Goal: Task Accomplishment & Management: Manage account settings

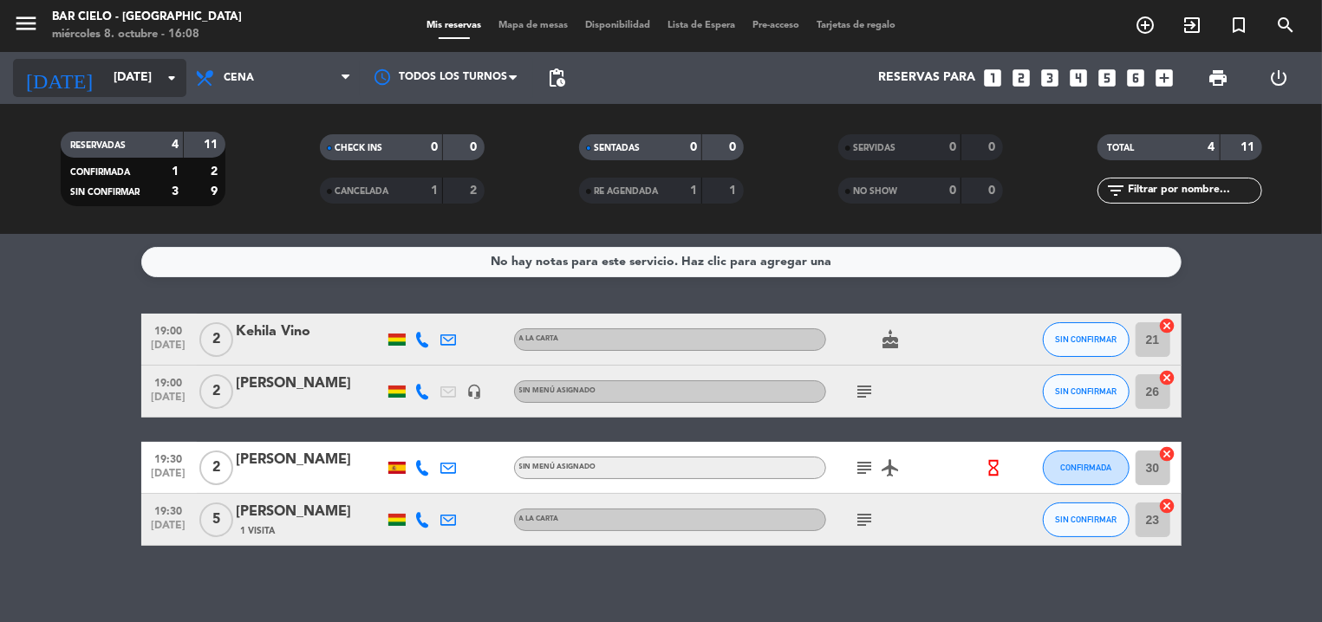
click at [121, 76] on input "[DATE]" at bounding box center [187, 77] width 165 height 31
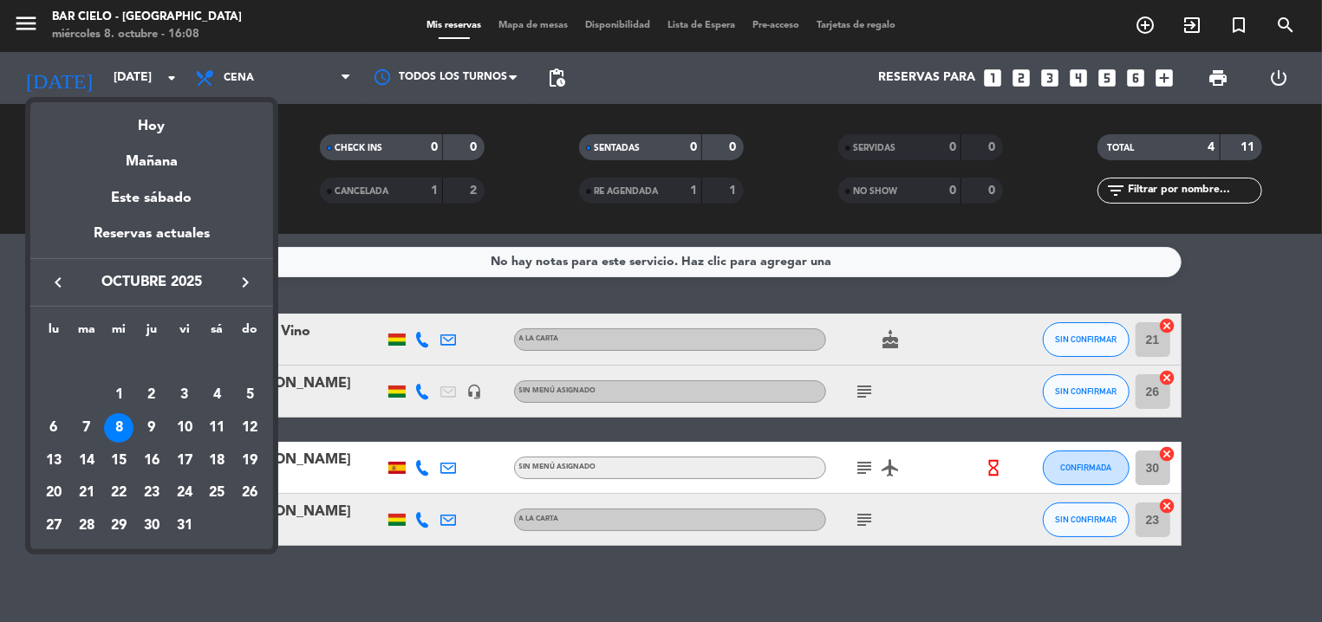
click at [123, 426] on div "8" at bounding box center [118, 428] width 29 height 29
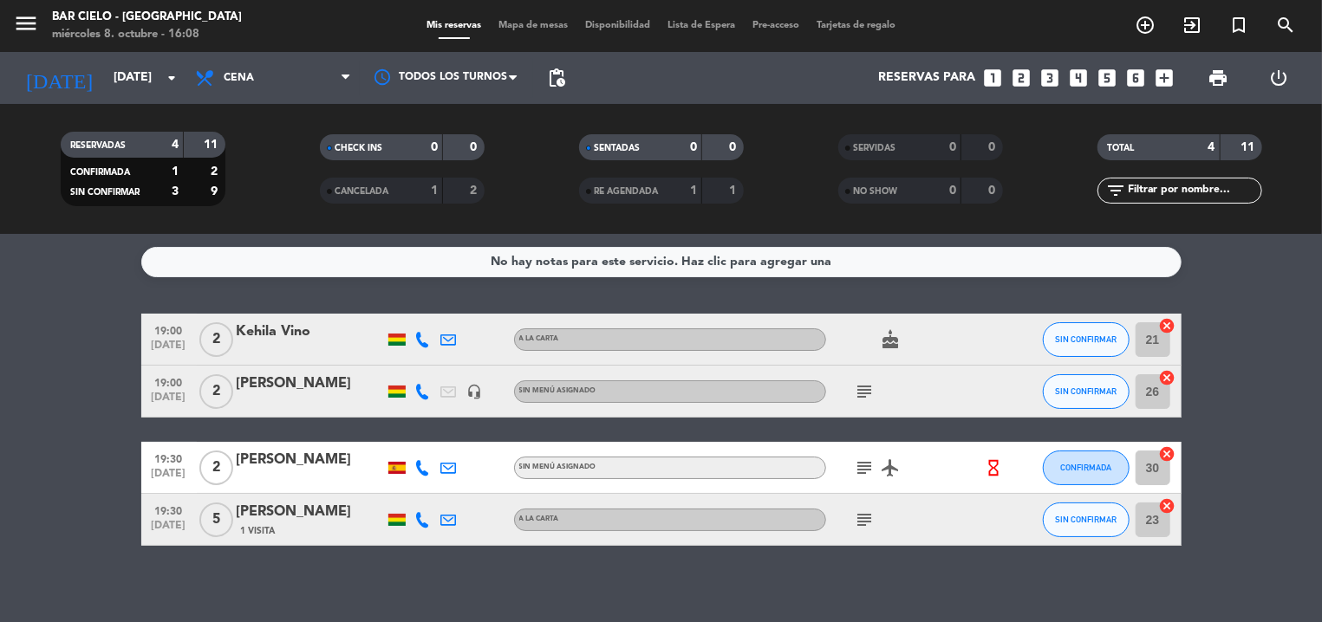
click at [81, 351] on bookings-row "19:00 [DATE] 2 Kehila Vino A la carta cake SIN CONFIRMAR 21 cancel 19:00 [DATE]…" at bounding box center [661, 430] width 1322 height 232
click at [122, 69] on input "[DATE]" at bounding box center [187, 77] width 165 height 31
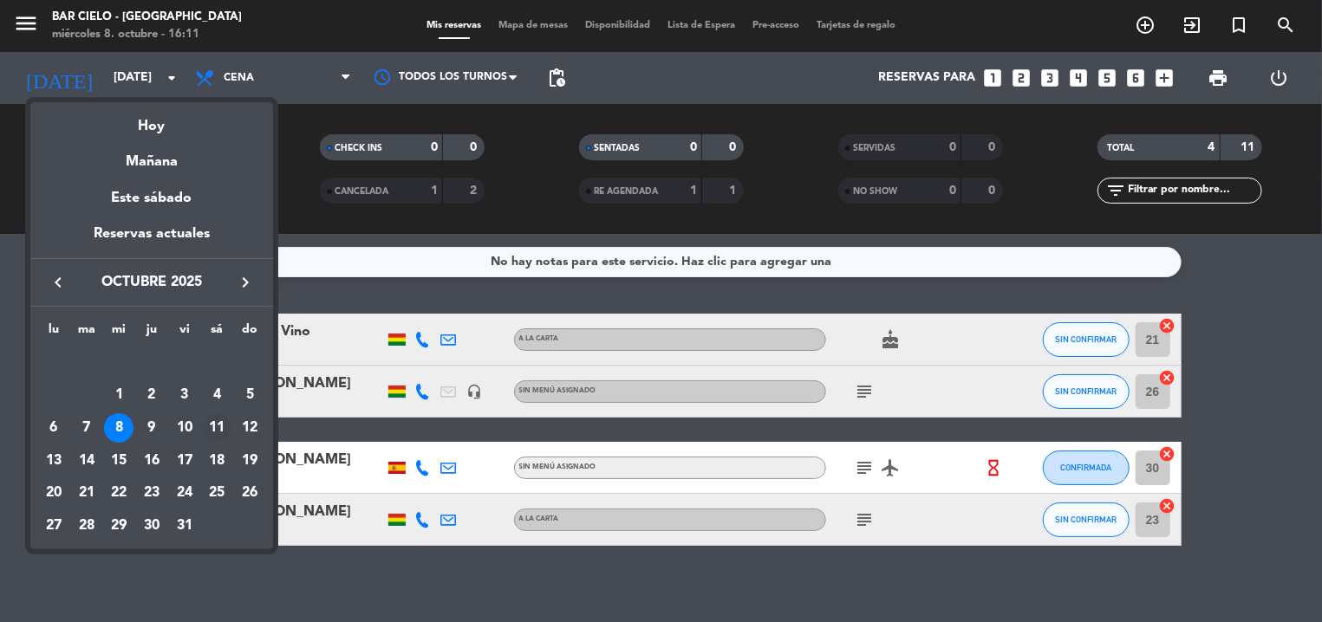
click at [214, 423] on div "11" at bounding box center [216, 428] width 29 height 29
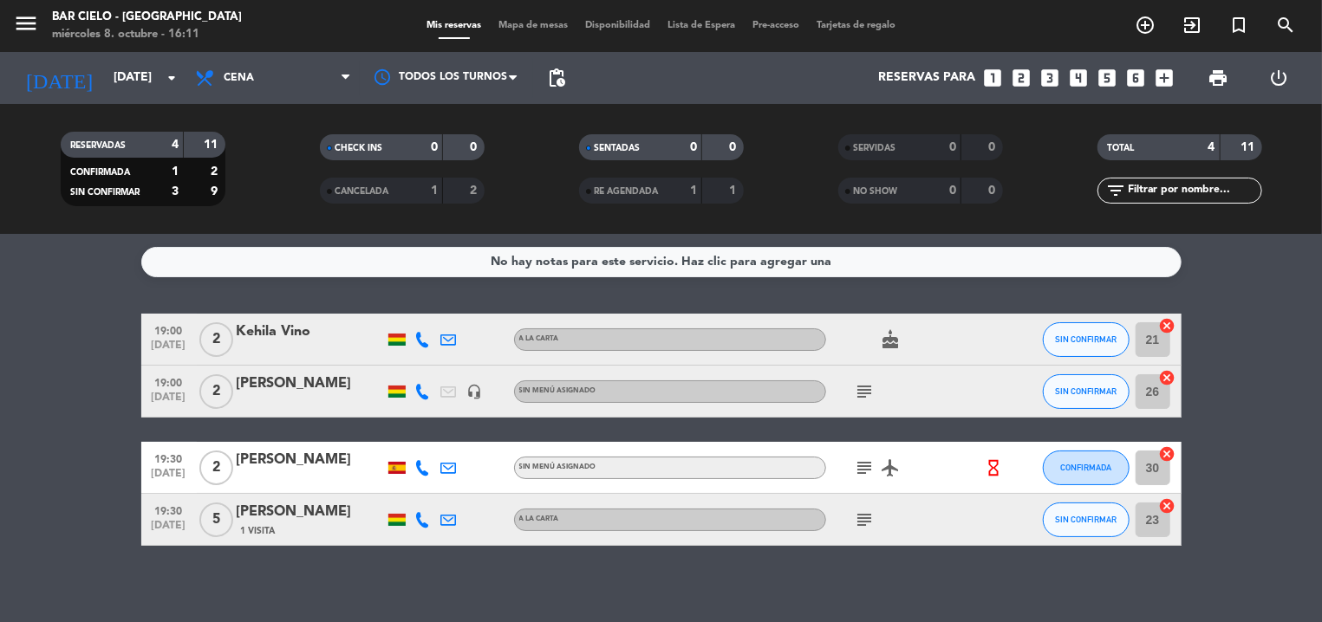
type input "[DATE]"
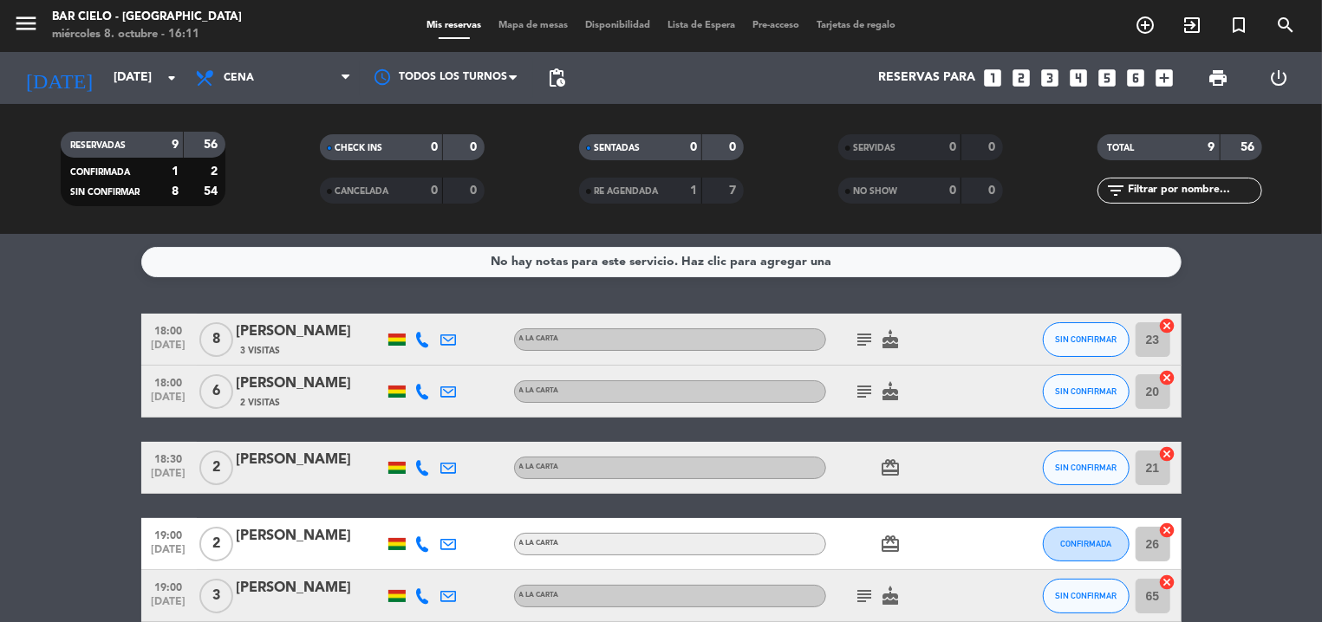
click at [327, 432] on div "18:00 [DATE] 8 [PERSON_NAME] 3 Visitas A la carta subject cake SIN CONFIRMAR 23…" at bounding box center [661, 609] width 1040 height 590
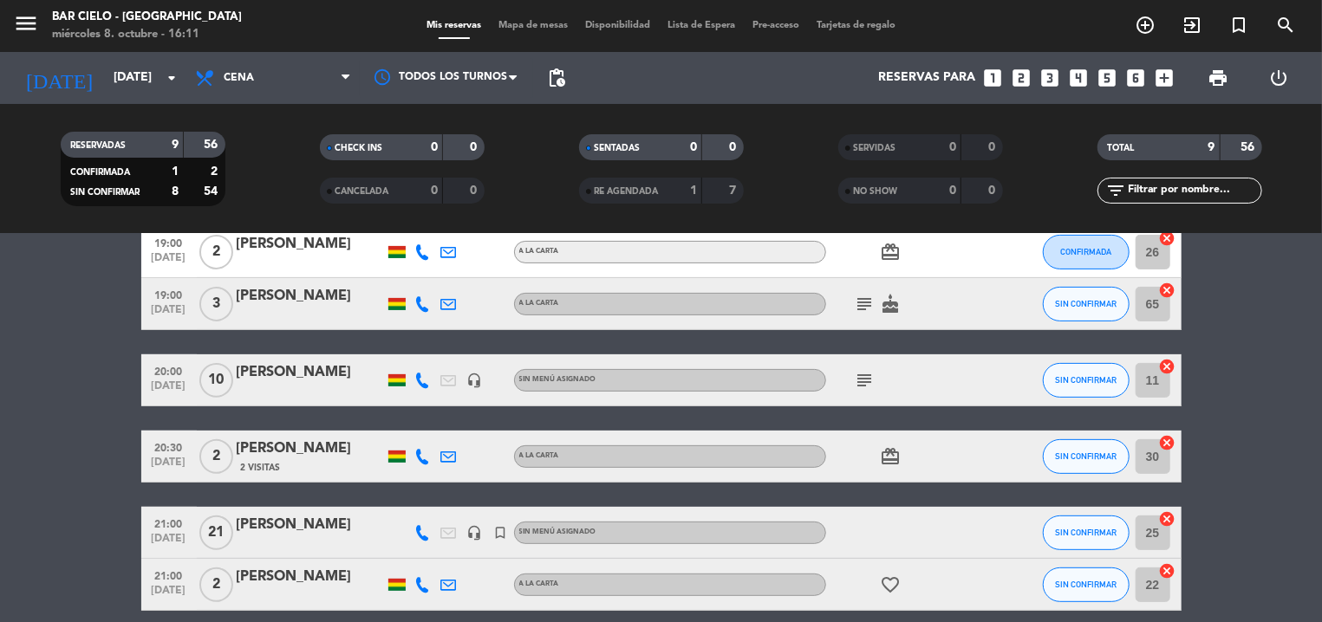
scroll to position [368, 0]
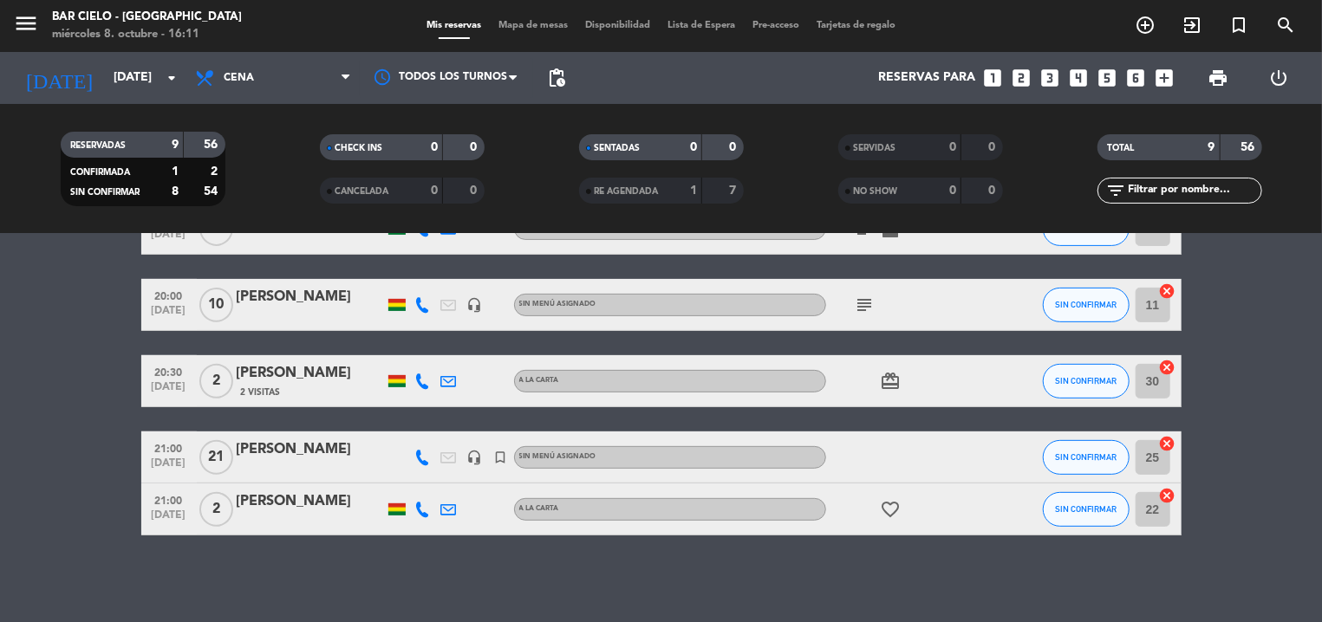
click at [294, 383] on div "[PERSON_NAME]" at bounding box center [310, 373] width 147 height 23
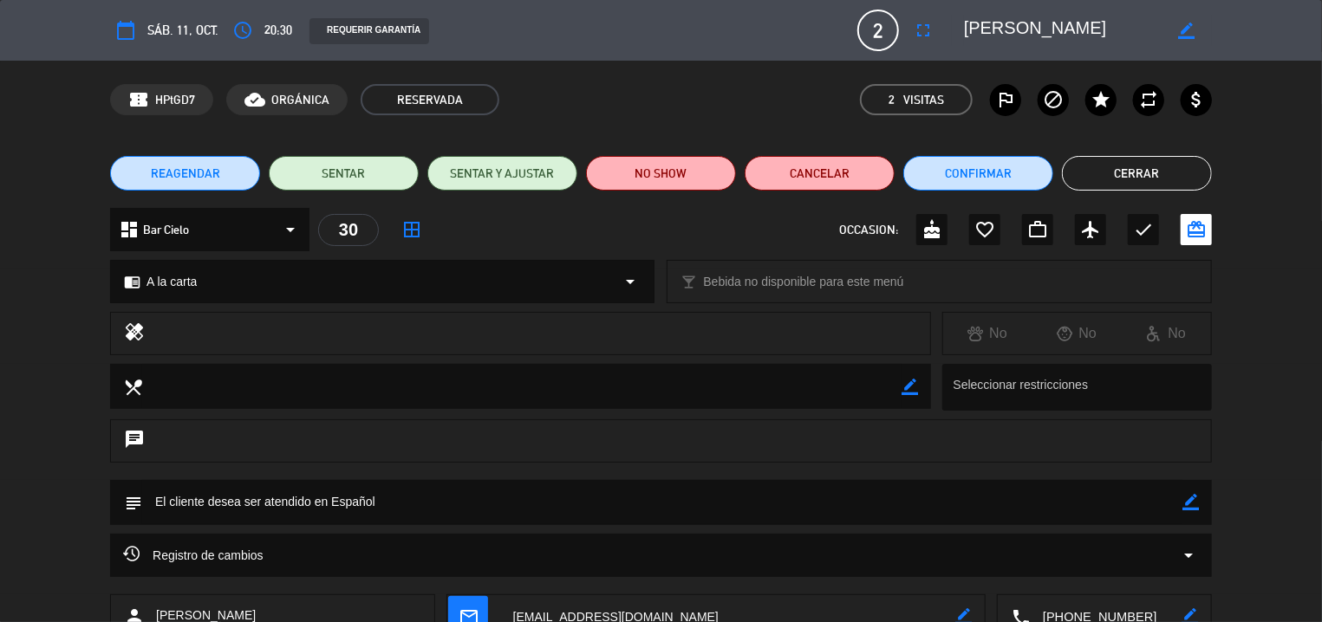
click at [182, 44] on div "calendar_today sáb. 11, oct." at bounding box center [164, 30] width 108 height 31
click at [205, 18] on div "calendar_today sáb. 11, oct." at bounding box center [164, 30] width 108 height 31
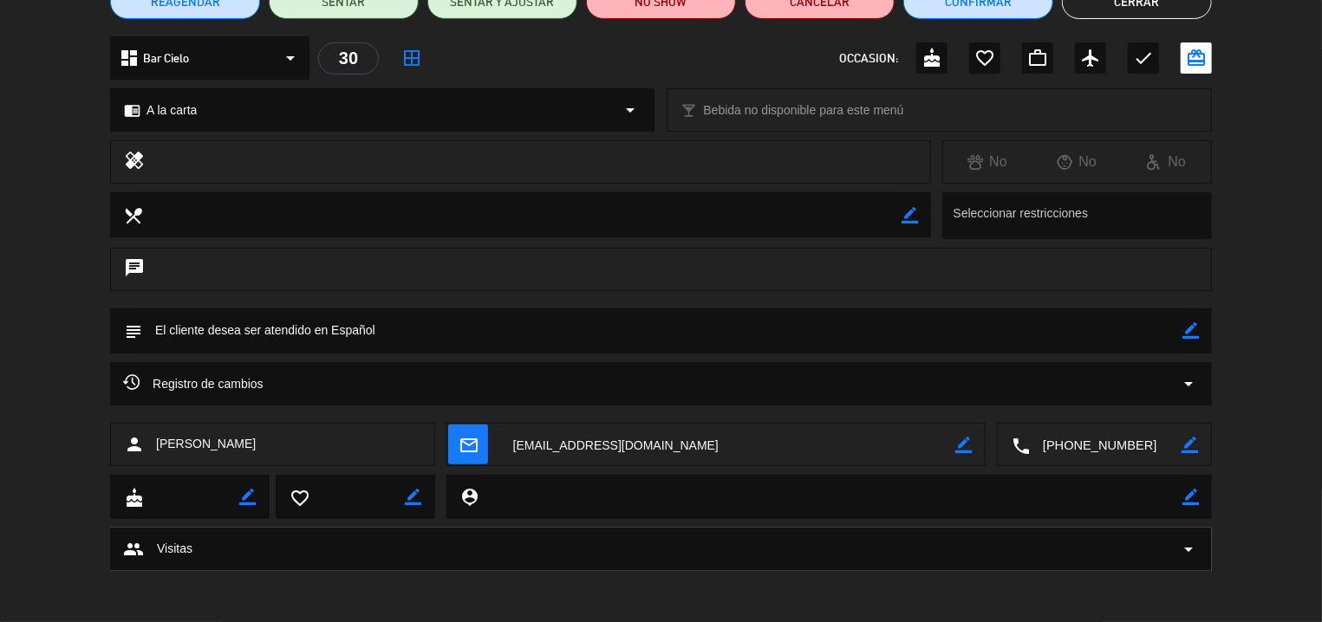
scroll to position [0, 0]
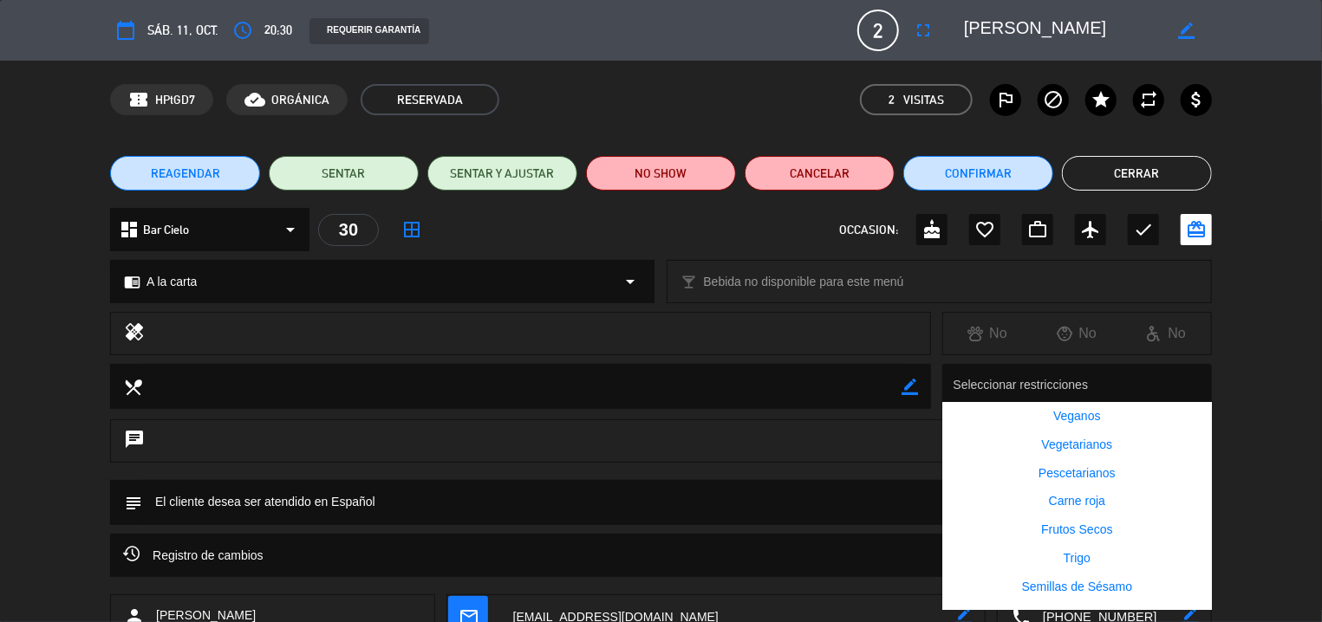
click at [1057, 399] on div at bounding box center [1080, 387] width 263 height 33
click at [194, 26] on span "sáb. 11, oct." at bounding box center [182, 30] width 71 height 21
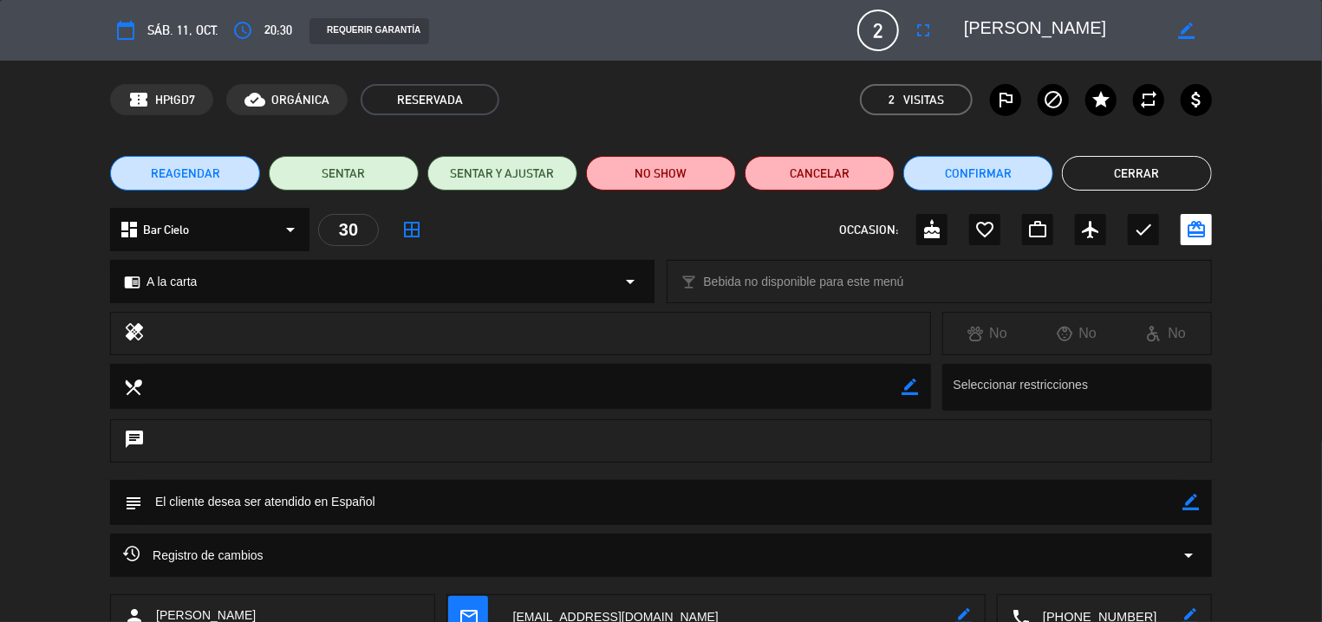
click at [122, 29] on icon "calendar_today" at bounding box center [125, 30] width 21 height 21
click at [119, 23] on icon "calendar_today" at bounding box center [125, 30] width 21 height 21
click at [121, 35] on icon "calendar_today" at bounding box center [125, 30] width 21 height 21
